Goal: Book appointment/travel/reservation

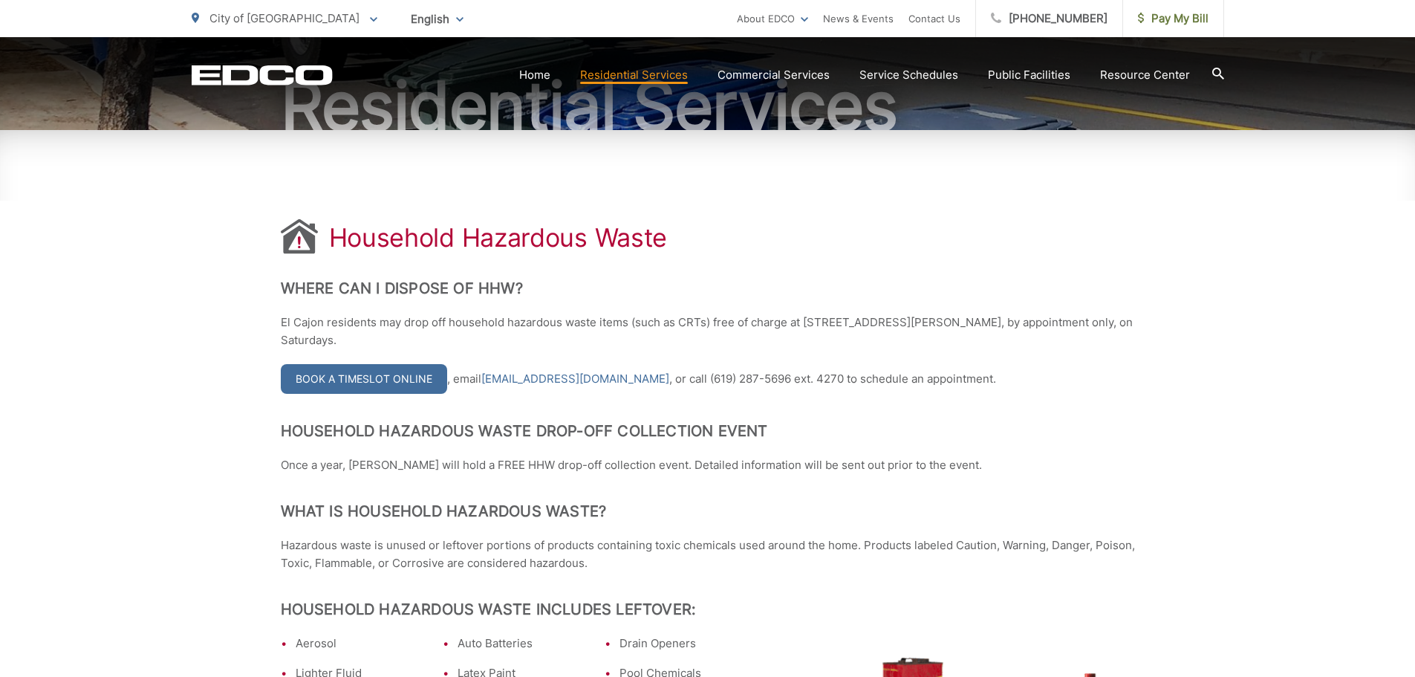
scroll to position [204, 0]
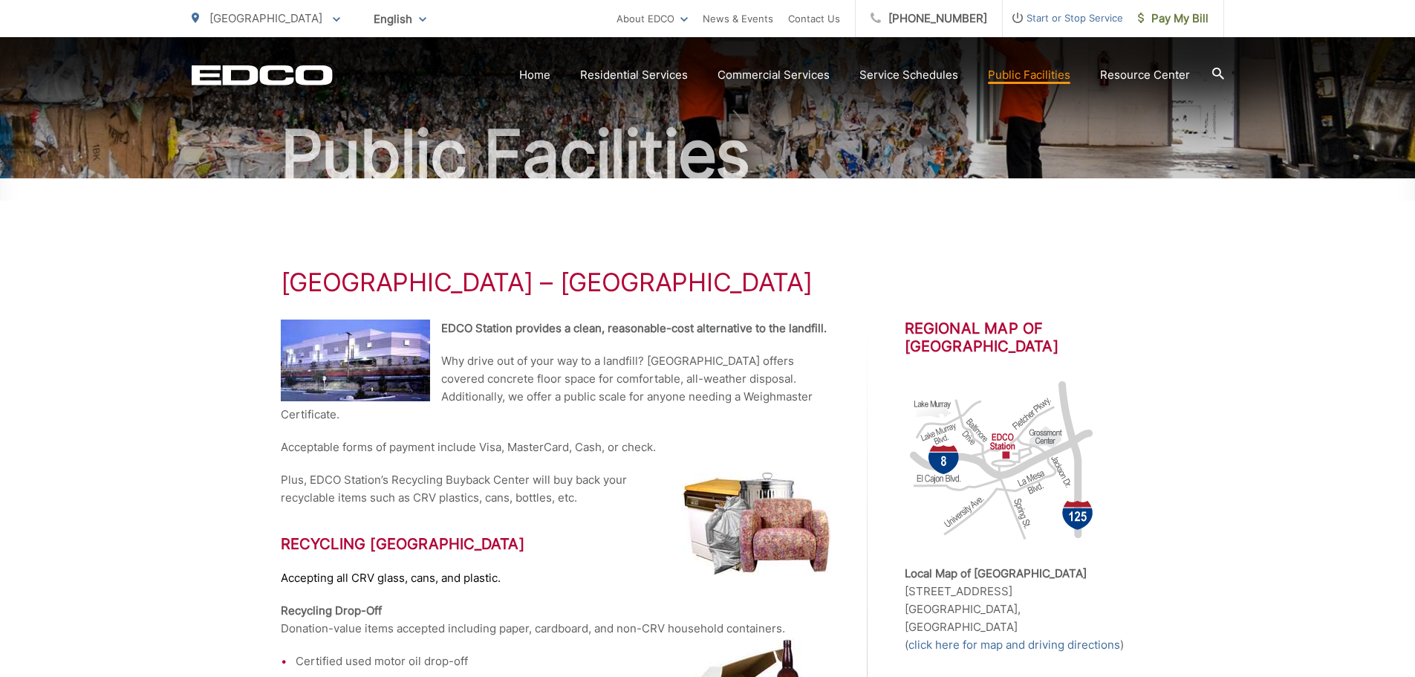
scroll to position [149, 0]
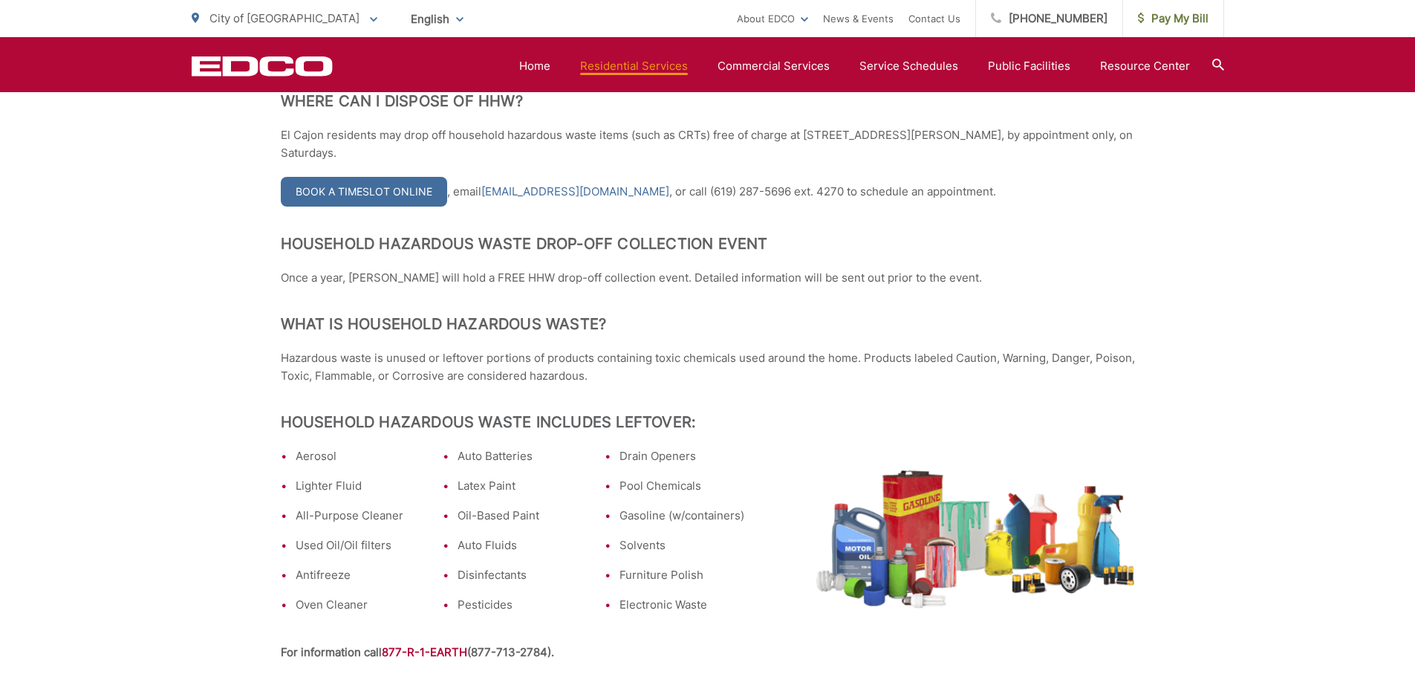
scroll to position [223, 0]
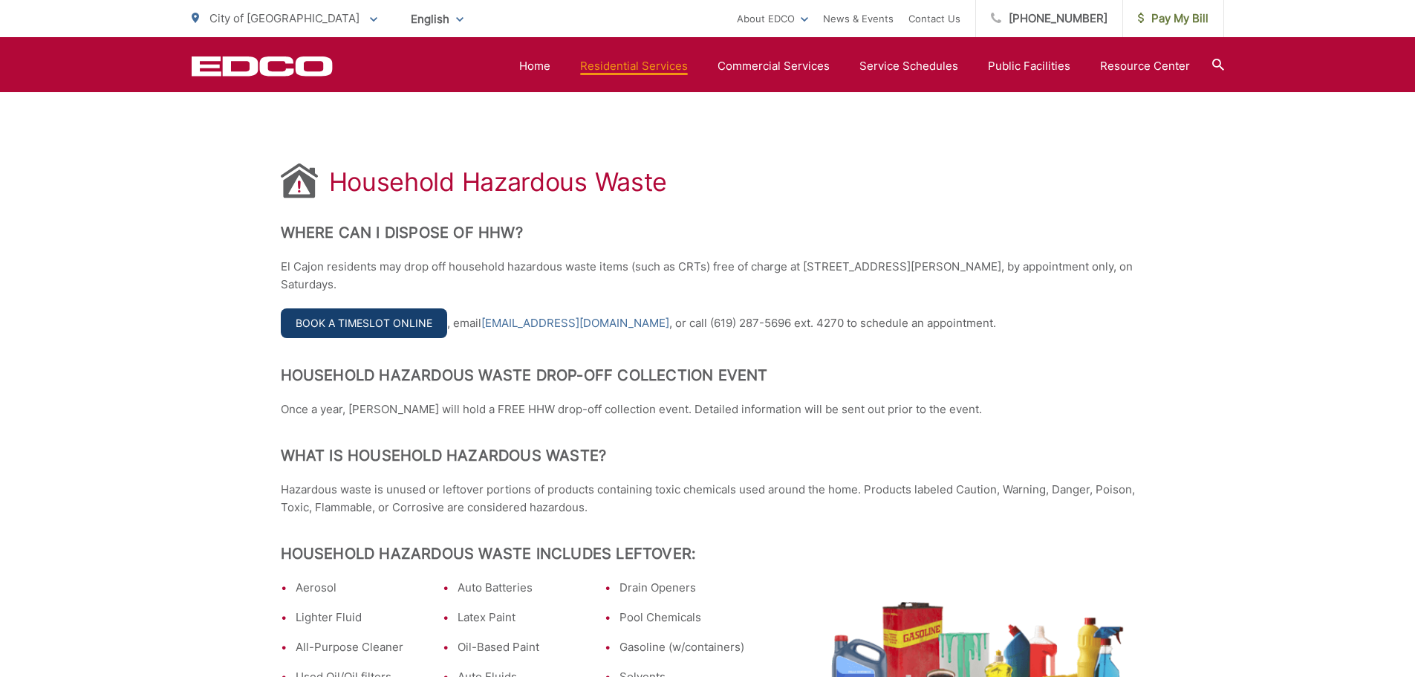
click at [423, 319] on link "Book a Timeslot Online" at bounding box center [364, 323] width 166 height 30
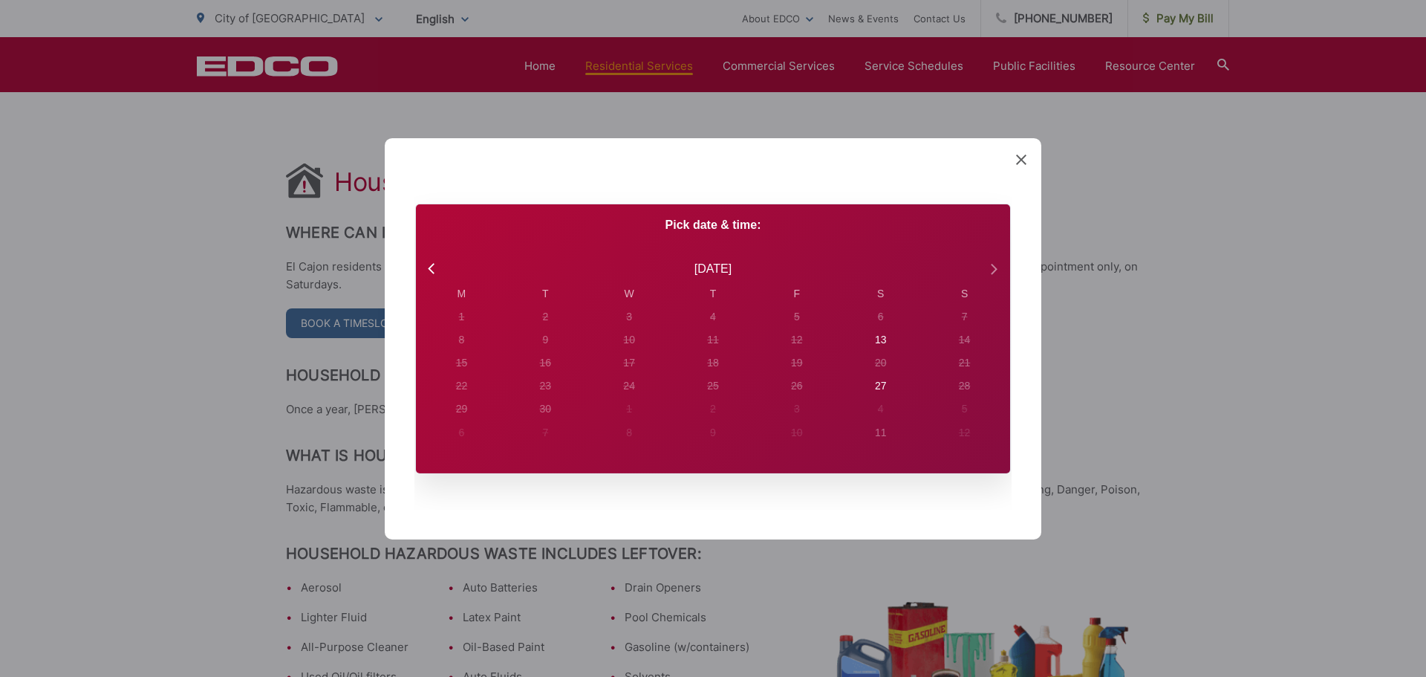
click at [990, 274] on icon at bounding box center [993, 268] width 19 height 19
click at [427, 270] on icon at bounding box center [432, 268] width 19 height 19
click at [429, 270] on icon at bounding box center [432, 268] width 19 height 19
click at [987, 261] on icon at bounding box center [993, 268] width 19 height 19
click at [995, 263] on icon at bounding box center [993, 268] width 19 height 19
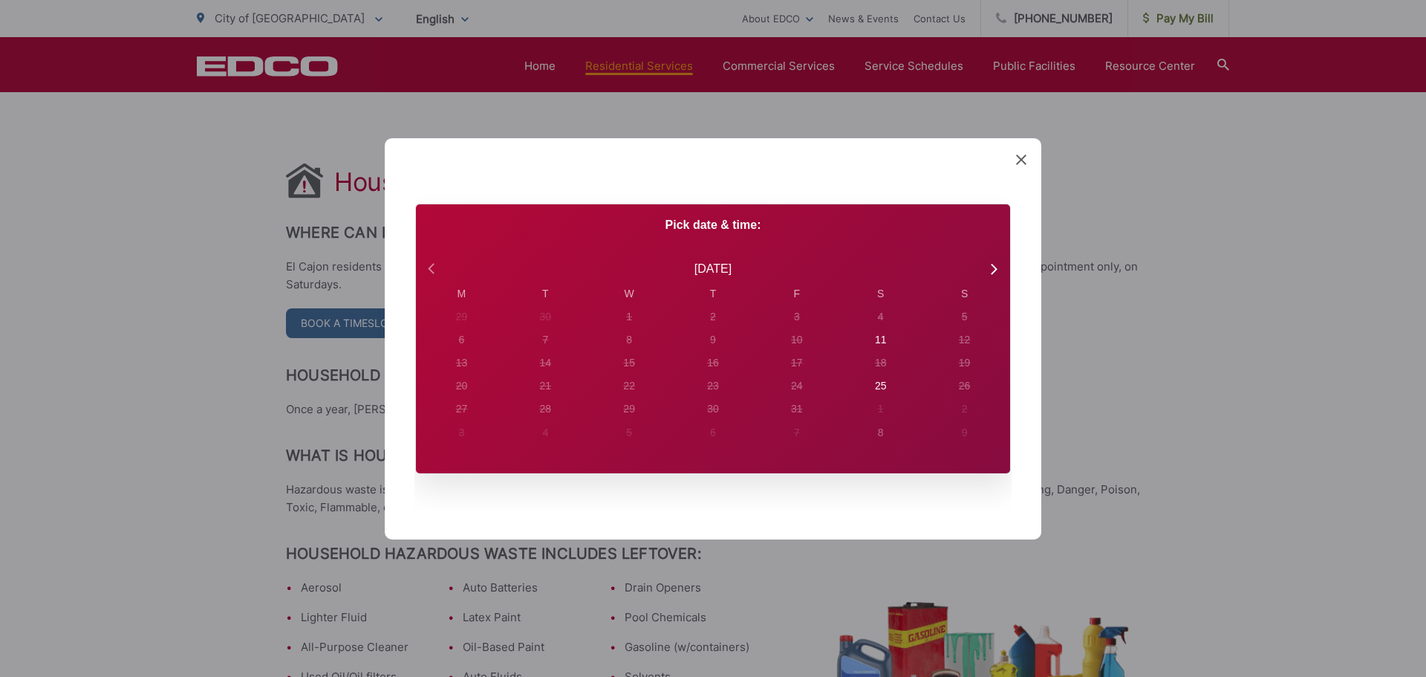
click at [429, 274] on icon at bounding box center [432, 268] width 19 height 19
click at [1254, 218] on div "Created with Sketch. Book Appointment Bringing anyone with you? Number of Addit…" at bounding box center [713, 338] width 1426 height 677
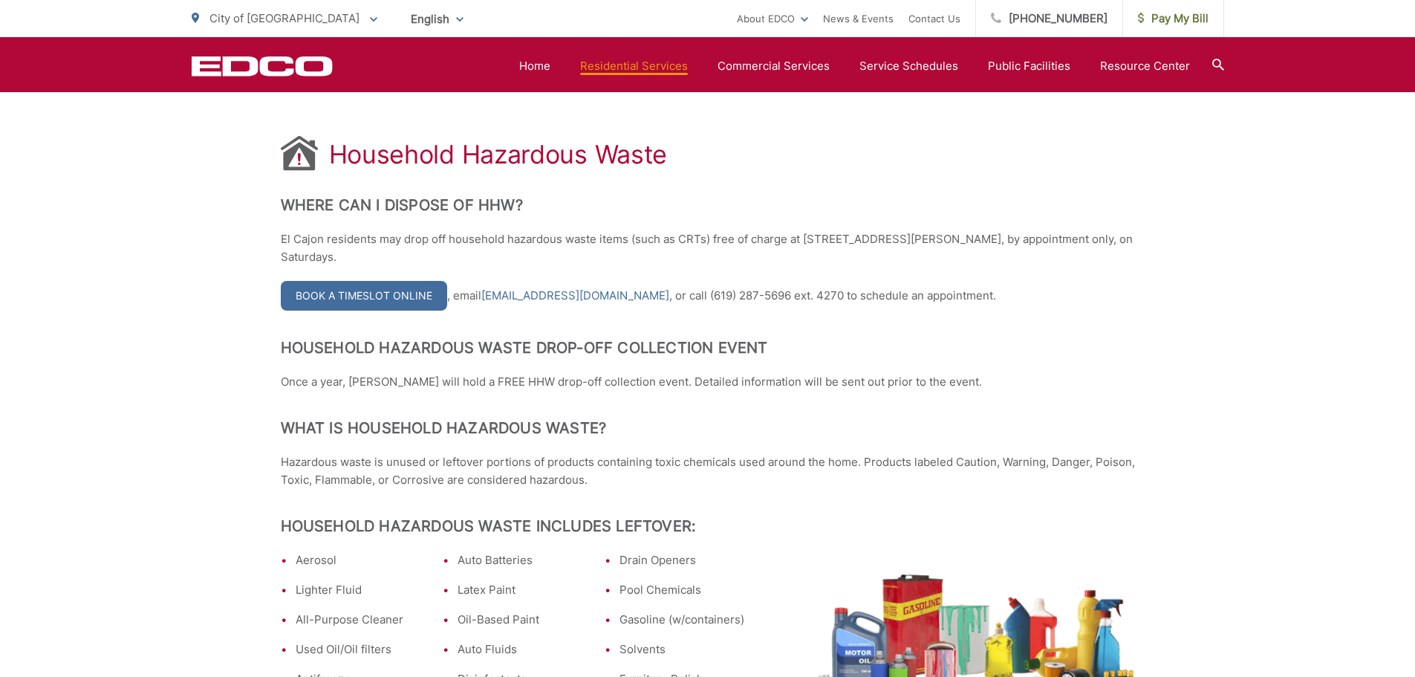
scroll to position [241, 0]
